Goal: Find specific page/section: Locate a particular part of the current website

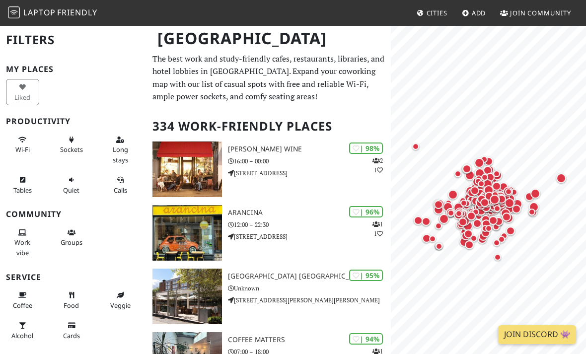
click at [15, 30] on h2 "Filters" at bounding box center [73, 40] width 135 height 30
click at [26, 41] on h2 "Filters" at bounding box center [73, 40] width 135 height 30
click at [24, 36] on h2 "Filters" at bounding box center [73, 40] width 135 height 30
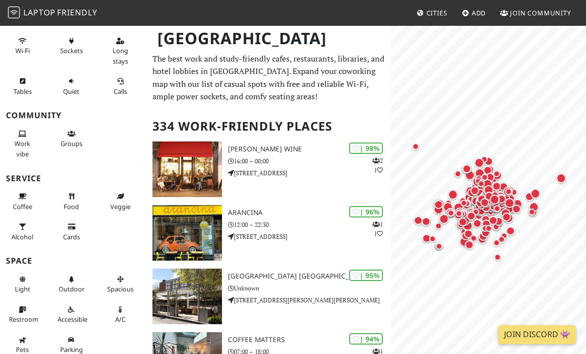
scroll to position [99, 0]
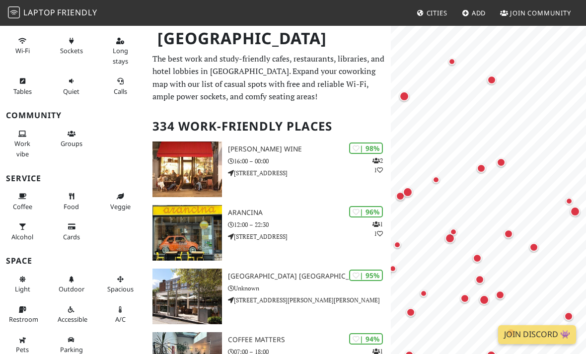
click at [492, 78] on div "Map marker" at bounding box center [491, 79] width 9 height 9
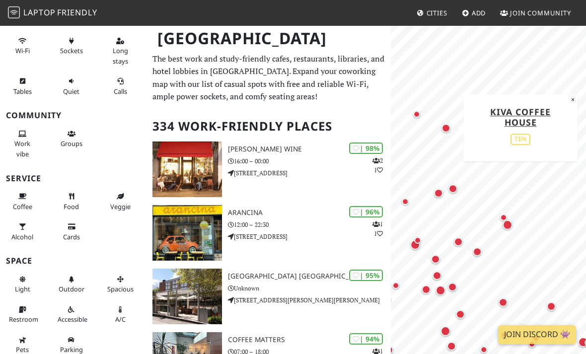
click at [505, 216] on div "Map marker" at bounding box center [503, 217] width 7 height 7
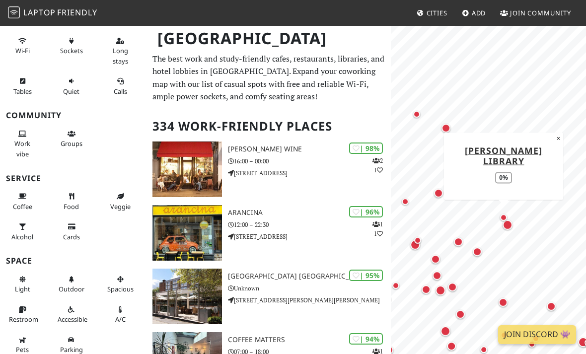
click at [509, 226] on div "Map marker" at bounding box center [504, 218] width 20 height 20
click at [508, 223] on div "Map marker" at bounding box center [504, 218] width 20 height 20
click at [462, 238] on div "Map marker" at bounding box center [458, 242] width 20 height 20
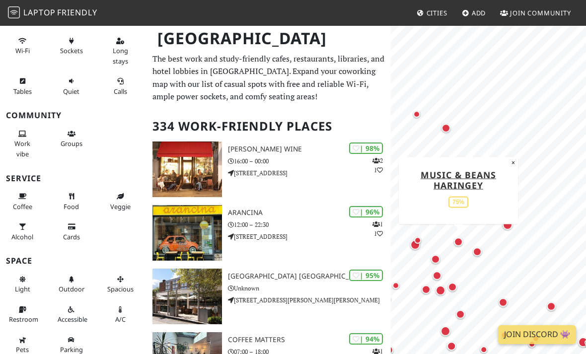
click at [478, 252] on div "Map marker" at bounding box center [477, 251] width 9 height 9
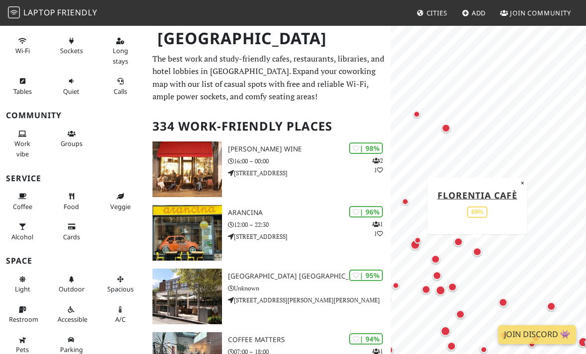
click at [448, 126] on div "Map marker" at bounding box center [446, 128] width 9 height 9
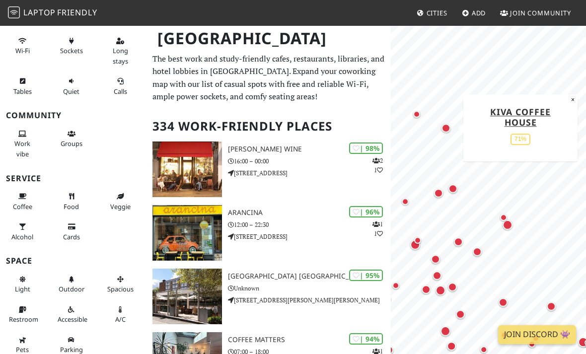
click at [521, 121] on link "Kiva Coffee House" at bounding box center [520, 117] width 61 height 22
click at [122, 47] on span "Long stays" at bounding box center [120, 55] width 15 height 19
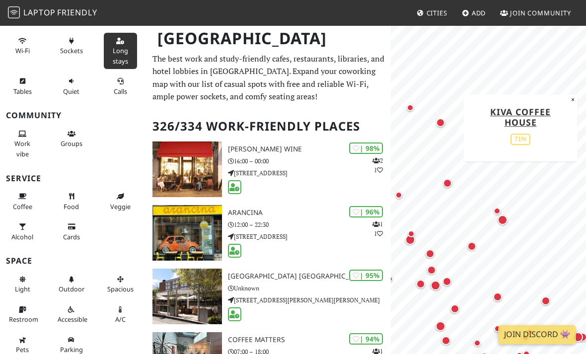
click at [21, 47] on span "Wi-Fi" at bounding box center [22, 50] width 14 height 9
click at [70, 43] on button "Sockets" at bounding box center [71, 46] width 33 height 26
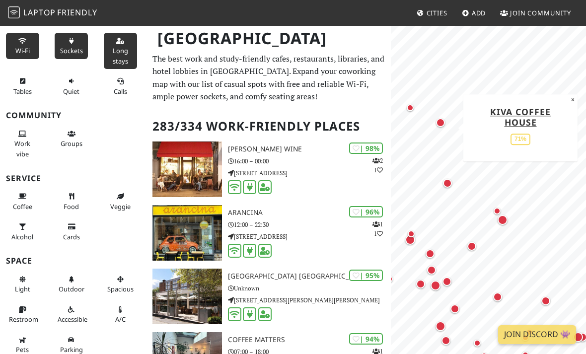
click at [24, 202] on span "Coffee" at bounding box center [22, 206] width 19 height 9
click at [18, 285] on span "Light" at bounding box center [22, 289] width 15 height 9
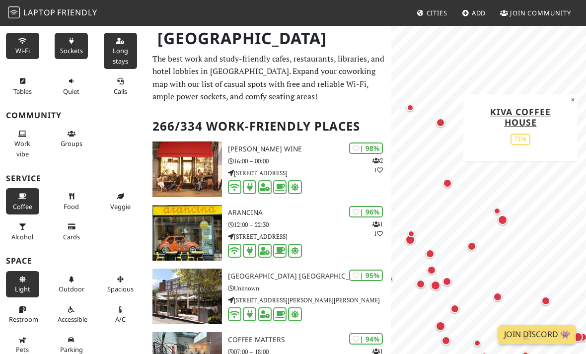
click at [125, 272] on button "Spacious" at bounding box center [120, 284] width 33 height 26
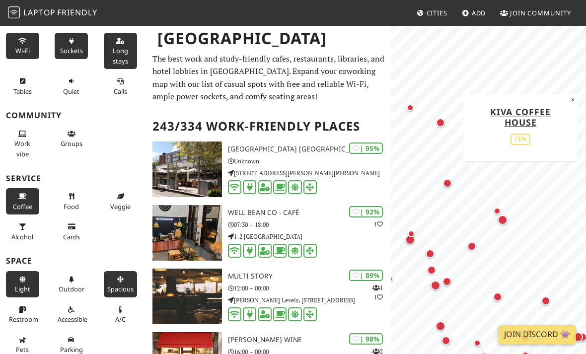
click at [115, 275] on button "Spacious" at bounding box center [120, 284] width 33 height 26
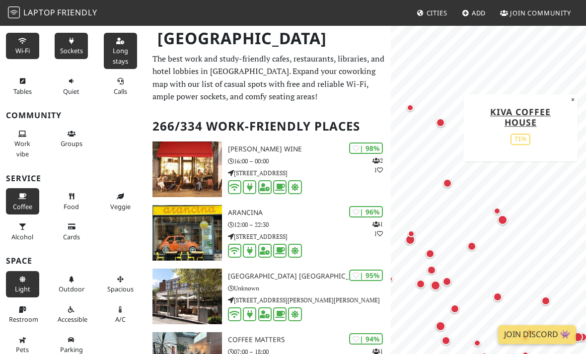
click at [120, 280] on button "Spacious" at bounding box center [120, 284] width 33 height 26
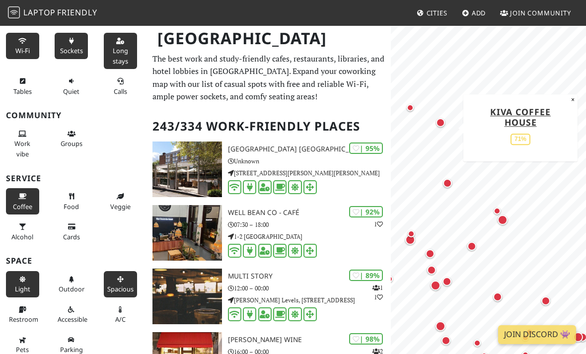
click at [124, 277] on icon at bounding box center [120, 280] width 8 height 6
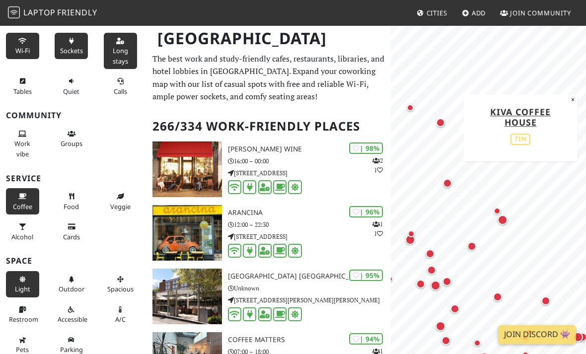
click at [118, 277] on icon at bounding box center [120, 280] width 8 height 6
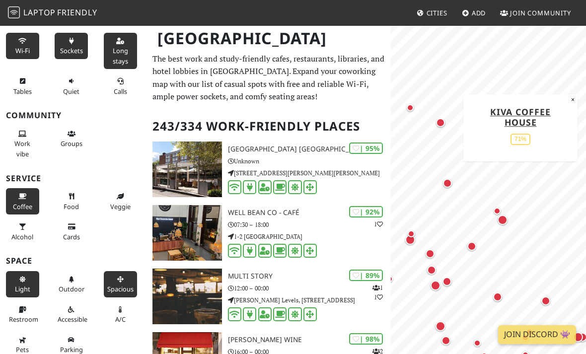
click at [75, 277] on icon at bounding box center [72, 280] width 8 height 6
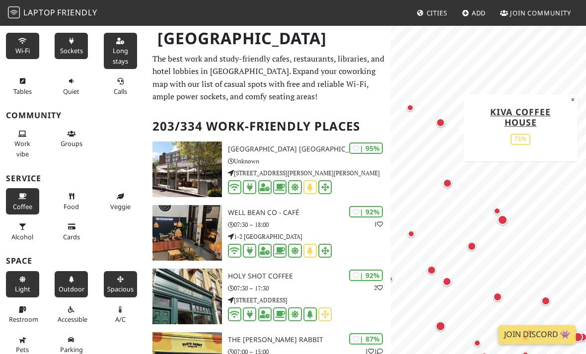
click at [116, 275] on button "Spacious" at bounding box center [120, 284] width 33 height 26
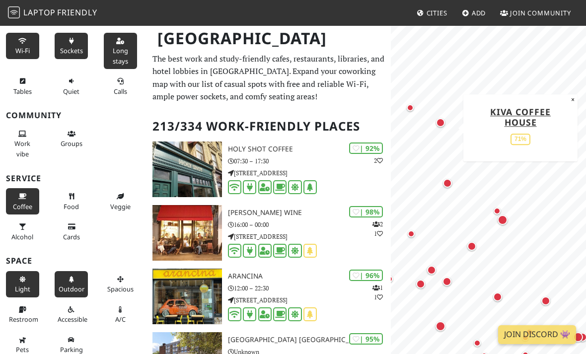
click at [73, 277] on icon at bounding box center [72, 280] width 8 height 6
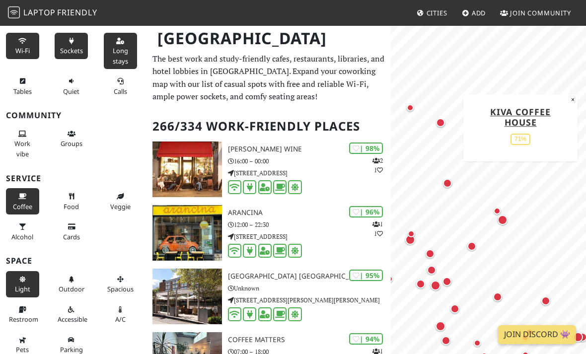
click at [78, 285] on span "Outdoor" at bounding box center [72, 289] width 26 height 9
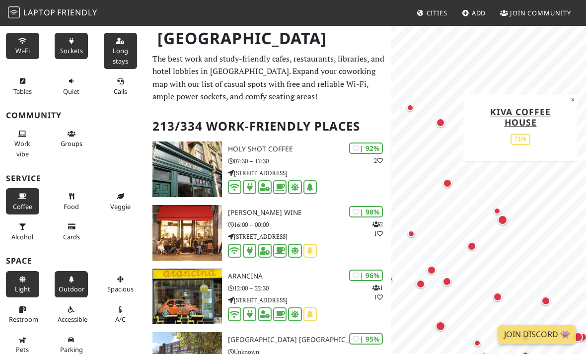
click at [69, 277] on icon at bounding box center [72, 280] width 8 height 6
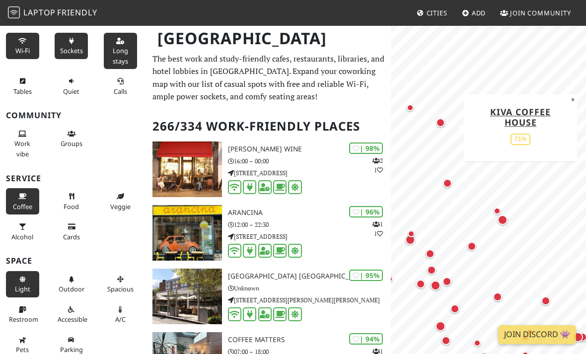
click at [77, 278] on button "Outdoor" at bounding box center [71, 284] width 33 height 26
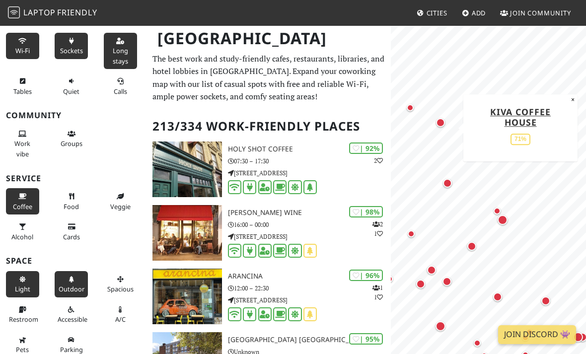
click at [71, 277] on icon at bounding box center [72, 280] width 8 height 6
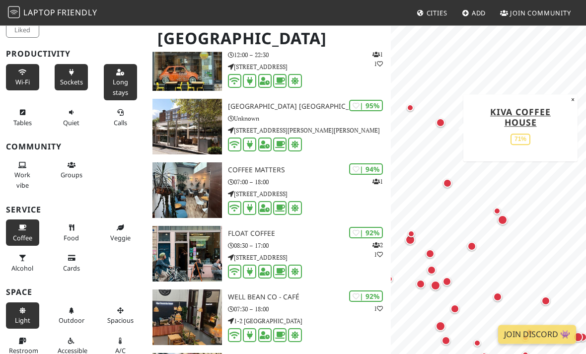
scroll to position [0, 0]
